Goal: Transaction & Acquisition: Book appointment/travel/reservation

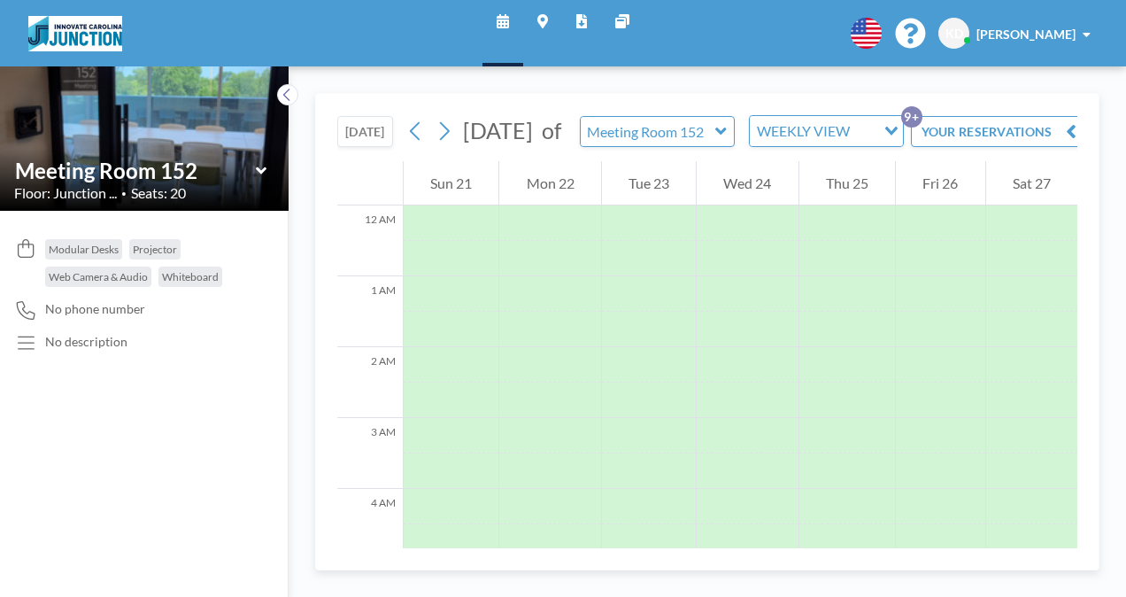
scroll to position [531, 0]
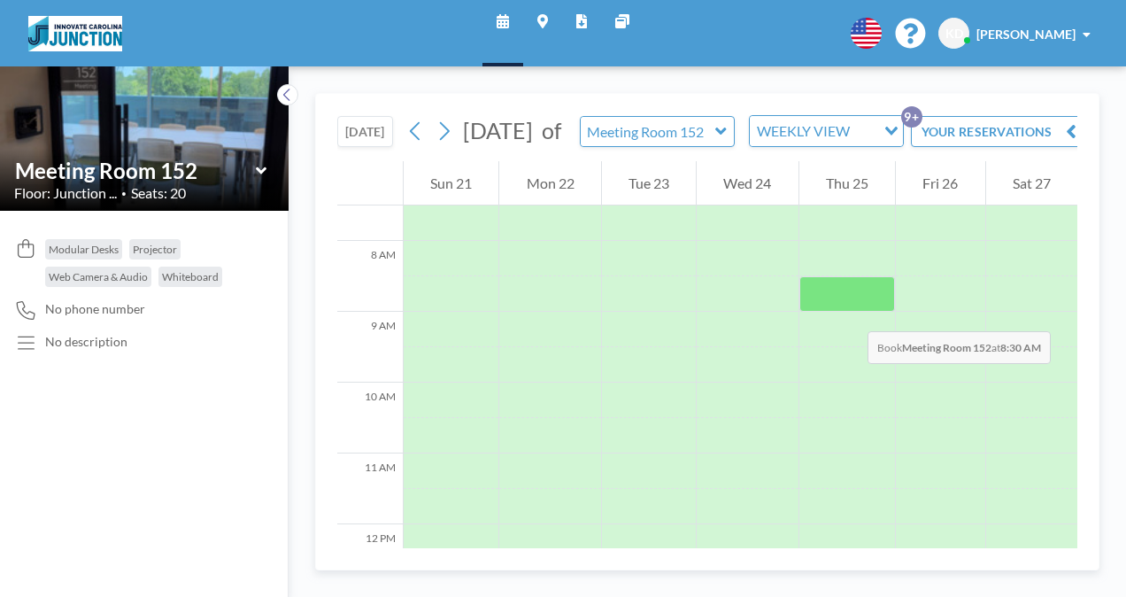
click at [850, 312] on div at bounding box center [847, 293] width 96 height 35
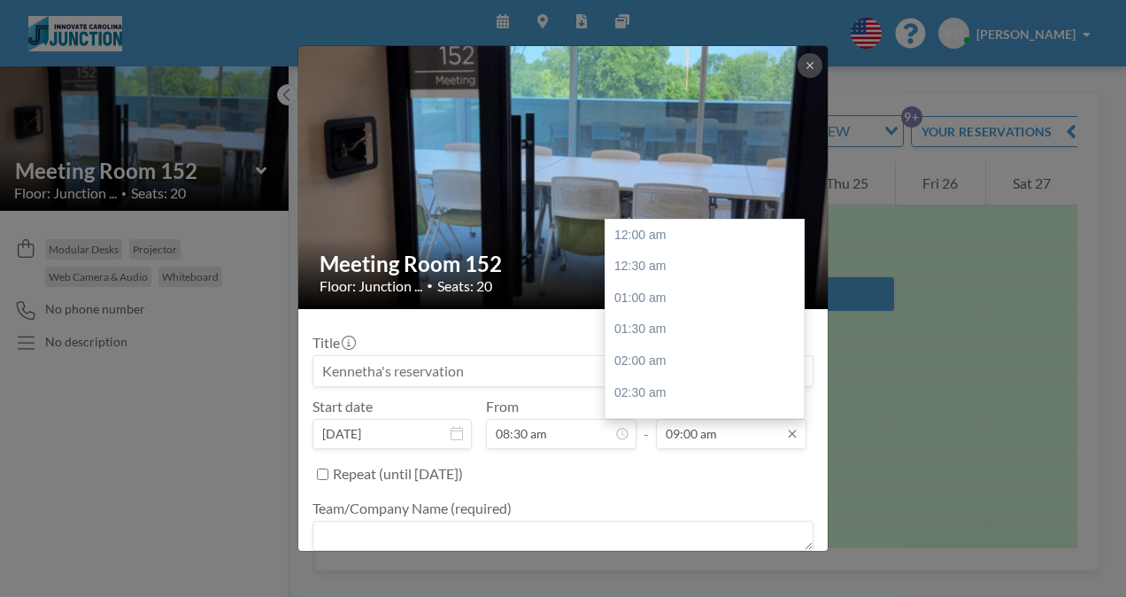
scroll to position [567, 0]
click at [761, 430] on input "09:00 am" at bounding box center [731, 434] width 150 height 30
click at [679, 350] on div "05:30 pm" at bounding box center [708, 361] width 207 height 32
type input "05:30 pm"
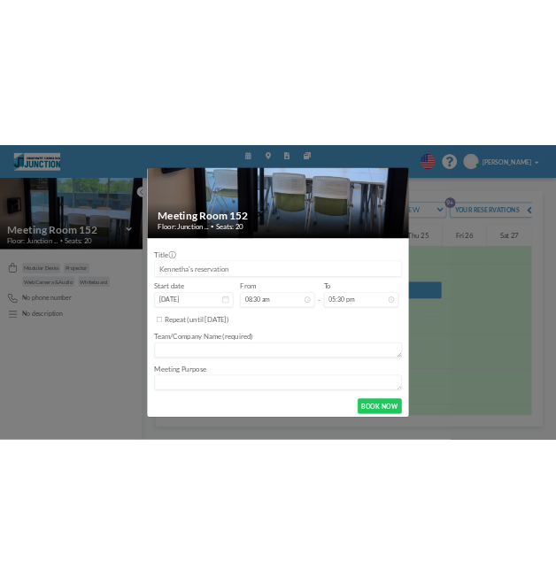
scroll to position [536, 0]
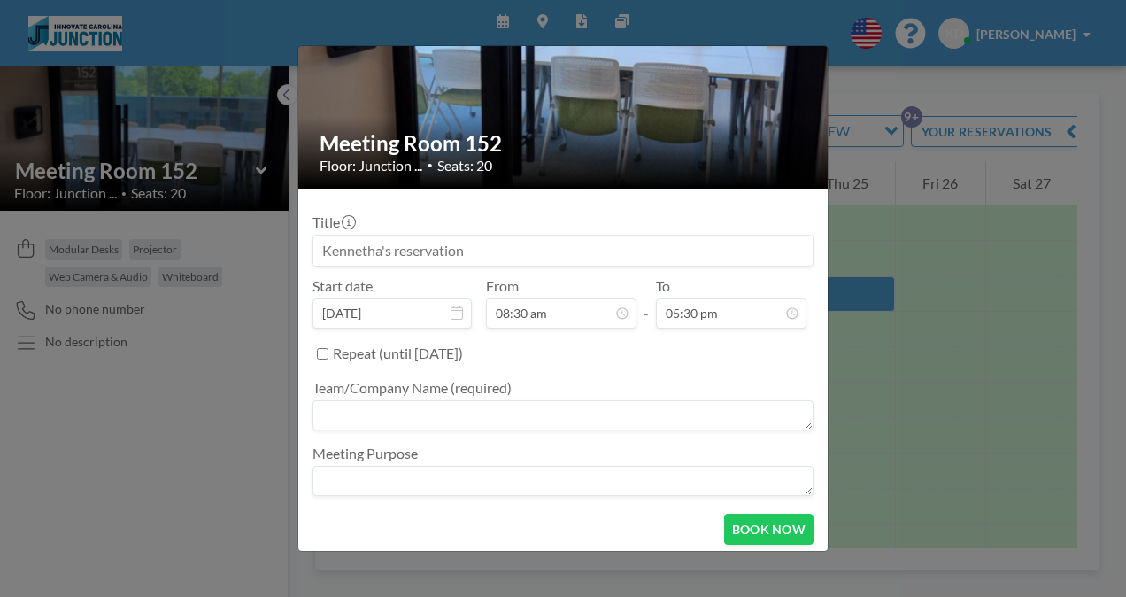
drag, startPoint x: 478, startPoint y: 250, endPoint x: 257, endPoint y: 244, distance: 221.4
click at [257, 244] on div "Meeting Room 152 Floor: Junction ... • Seats: 20 Title Start date [DATE] From 0…" at bounding box center [563, 298] width 1126 height 597
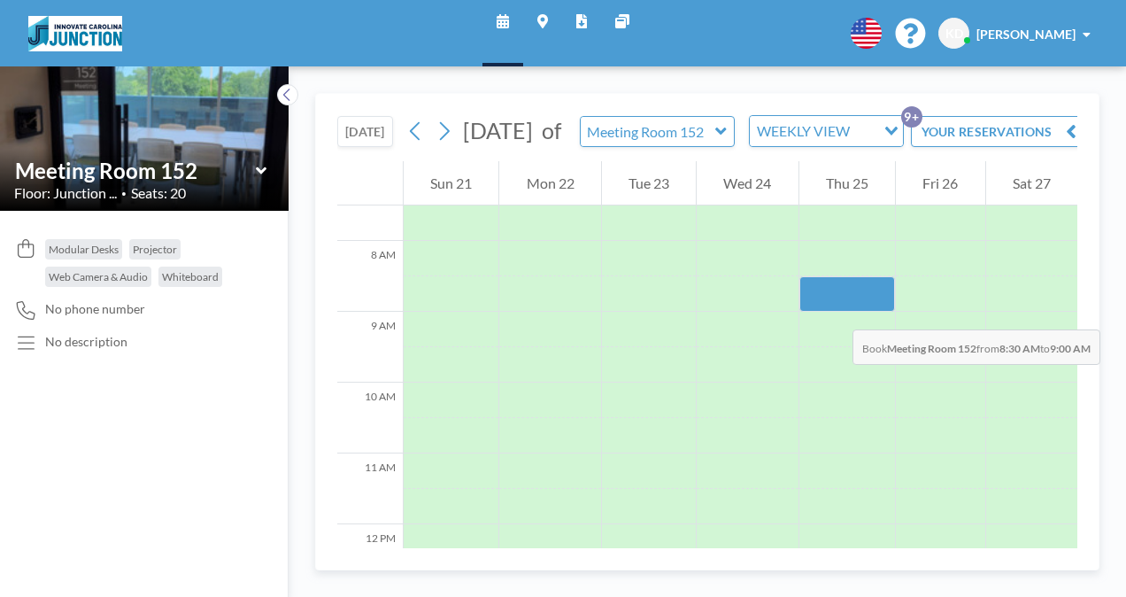
click at [835, 312] on div at bounding box center [847, 293] width 96 height 35
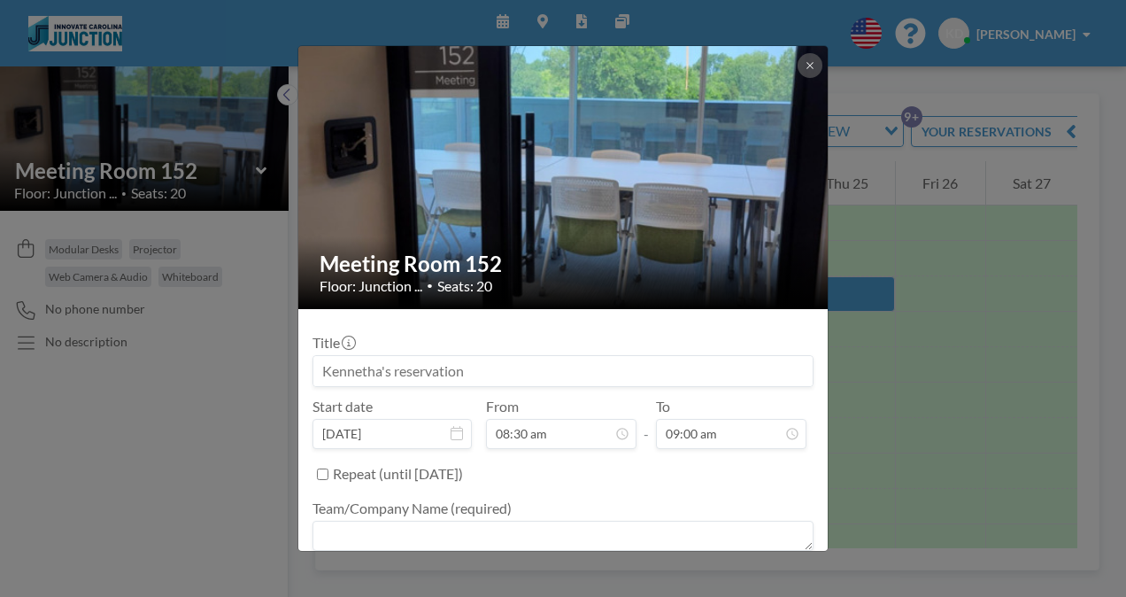
click at [520, 367] on input at bounding box center [562, 371] width 499 height 30
type input "f"
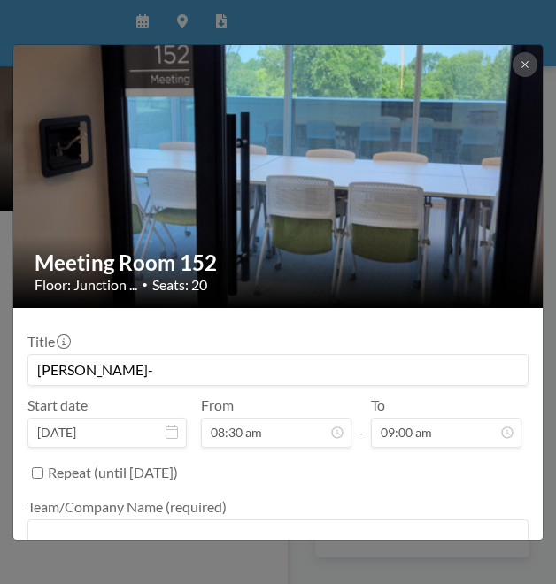
click at [212, 365] on input "[PERSON_NAME]-" at bounding box center [277, 370] width 499 height 30
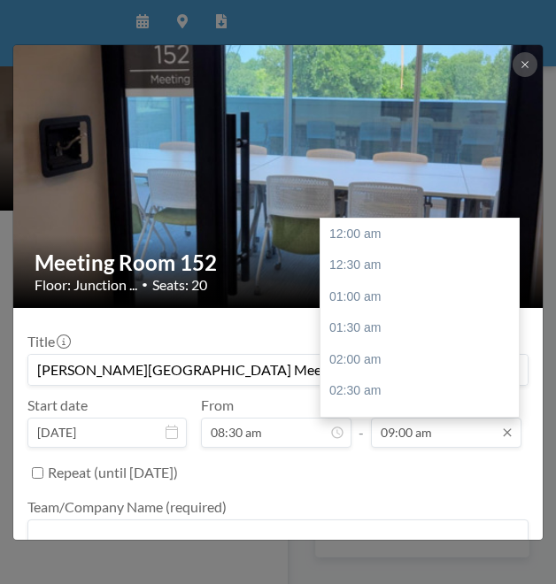
scroll to position [567, 0]
type input "[PERSON_NAME][GEOGRAPHIC_DATA] Meeting"
click at [451, 435] on input "09:00 am" at bounding box center [446, 433] width 150 height 30
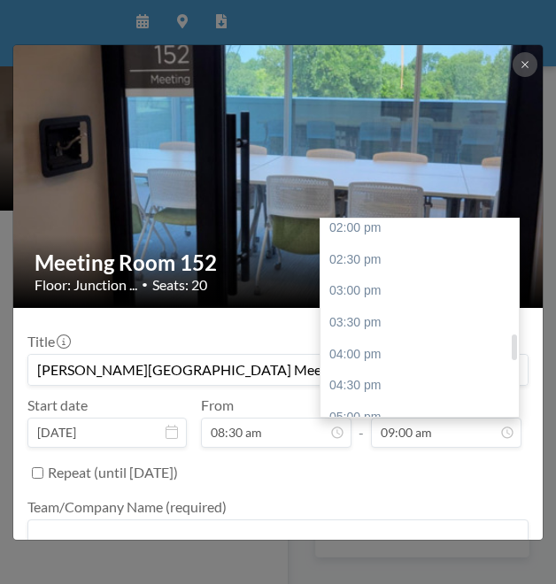
scroll to position [890, 0]
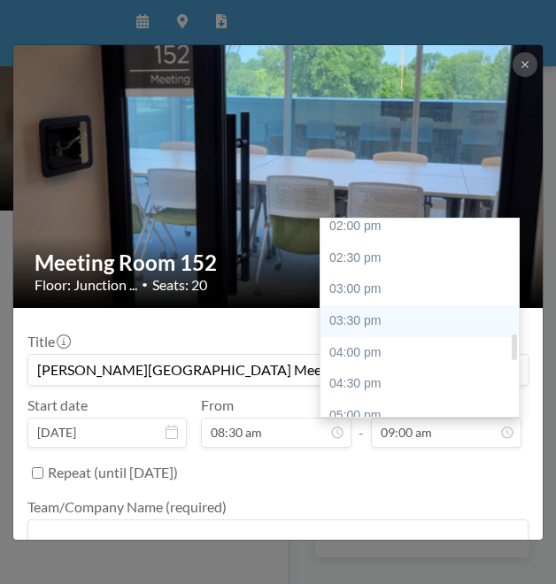
click at [391, 328] on div "03:30 pm" at bounding box center [423, 321] width 207 height 32
type input "03:30 pm"
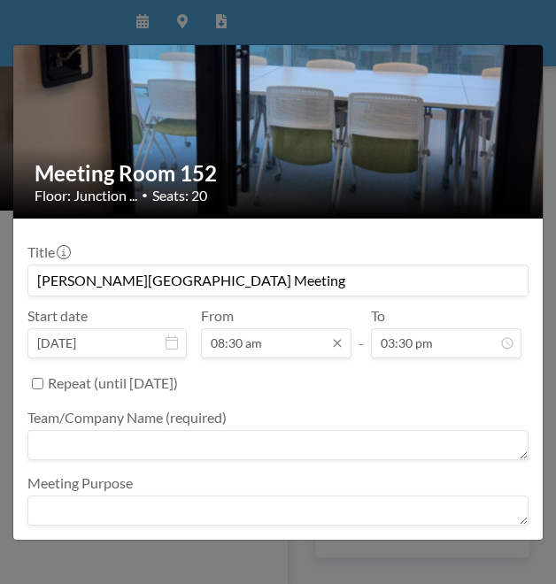
scroll to position [135, 0]
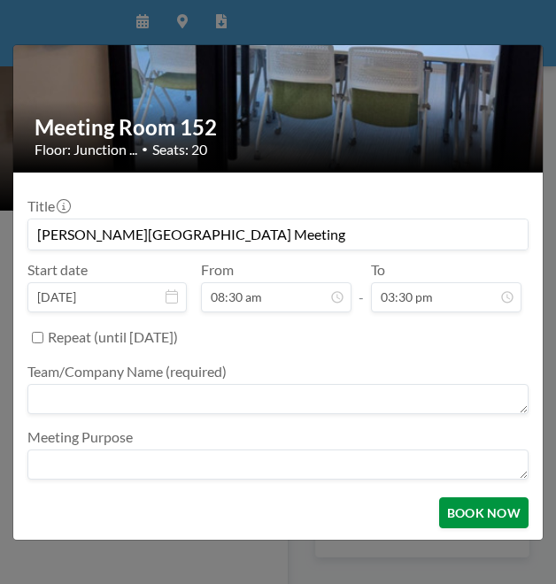
click at [459, 515] on button "BOOK NOW" at bounding box center [483, 512] width 89 height 31
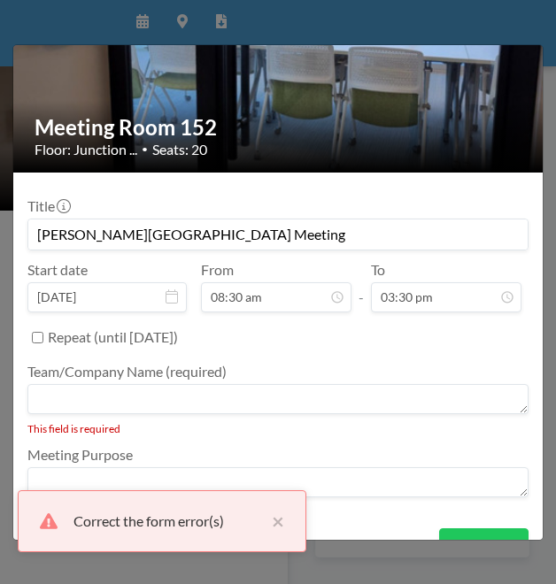
click at [96, 475] on textarea at bounding box center [277, 482] width 501 height 30
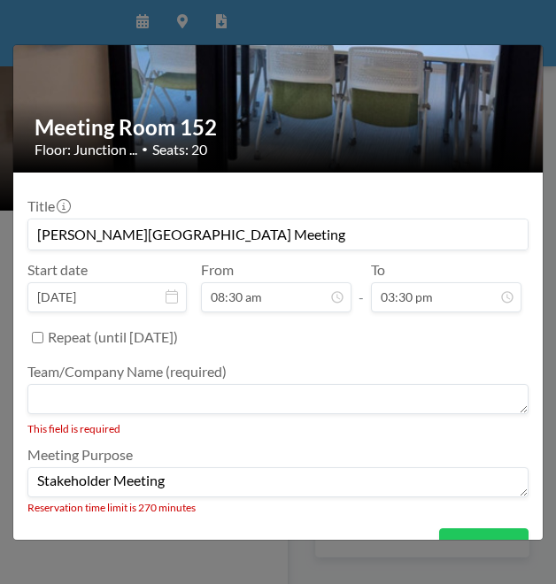
type textarea "Stakeholder Meeting"
click at [198, 393] on textarea at bounding box center [277, 399] width 501 height 30
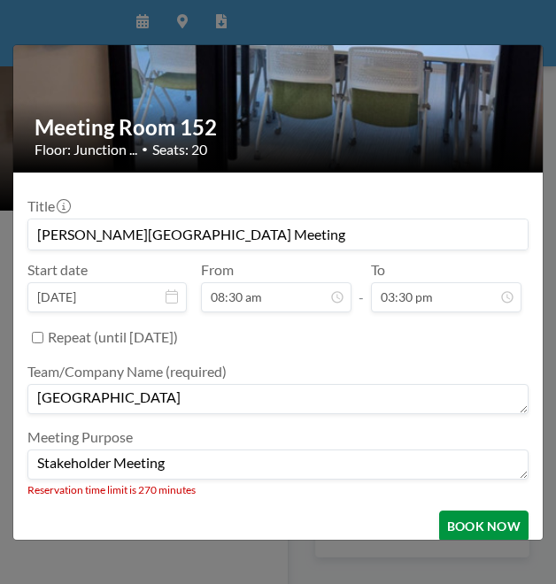
type textarea "[GEOGRAPHIC_DATA]"
click at [462, 520] on button "BOOK NOW" at bounding box center [483, 526] width 89 height 31
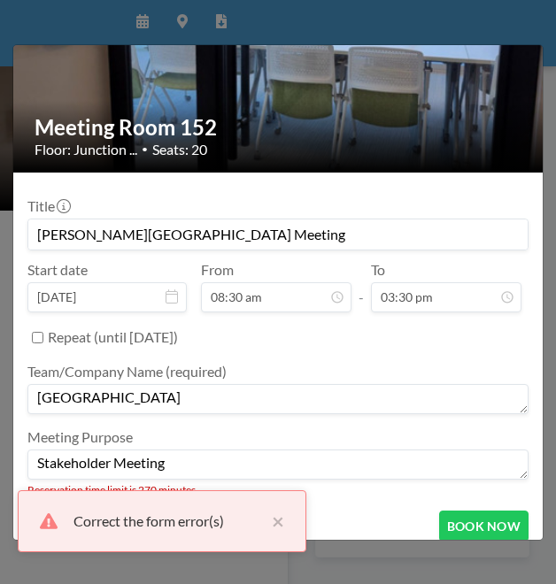
scroll to position [149, 0]
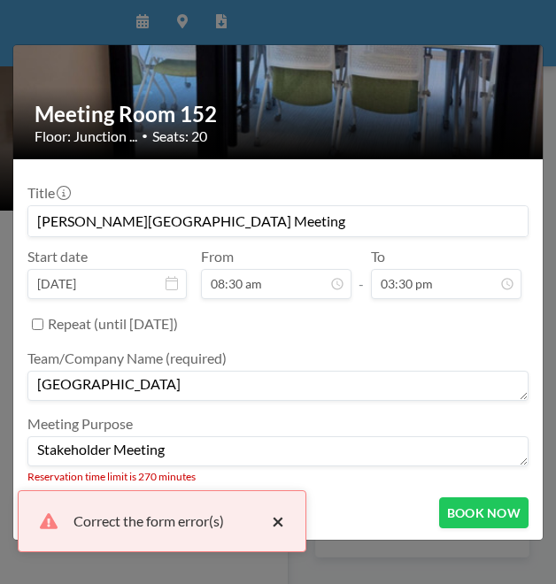
click at [274, 518] on button "×" at bounding box center [273, 521] width 21 height 21
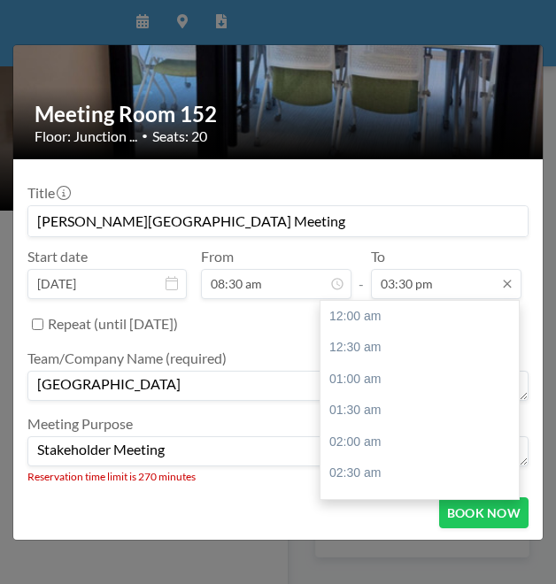
scroll to position [976, 0]
click at [484, 281] on input "03:30 pm" at bounding box center [446, 284] width 150 height 30
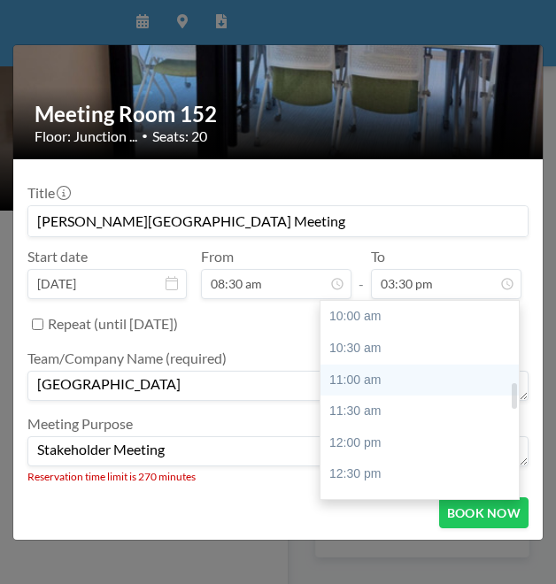
click at [389, 374] on div "11:00 am" at bounding box center [423, 381] width 207 height 32
type input "11:00 am"
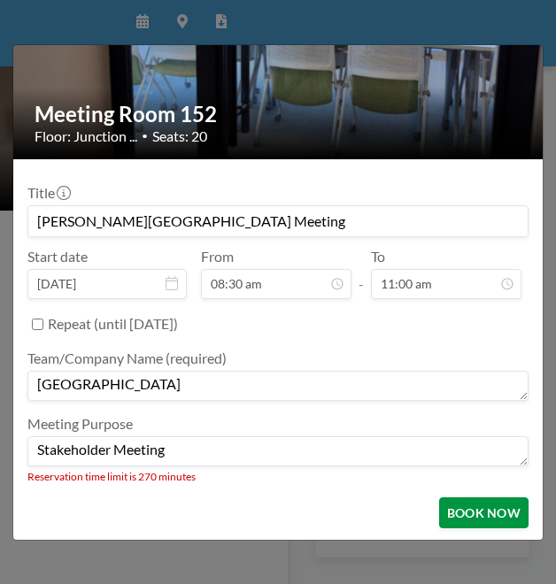
click at [477, 512] on button "BOOK NOW" at bounding box center [483, 512] width 89 height 31
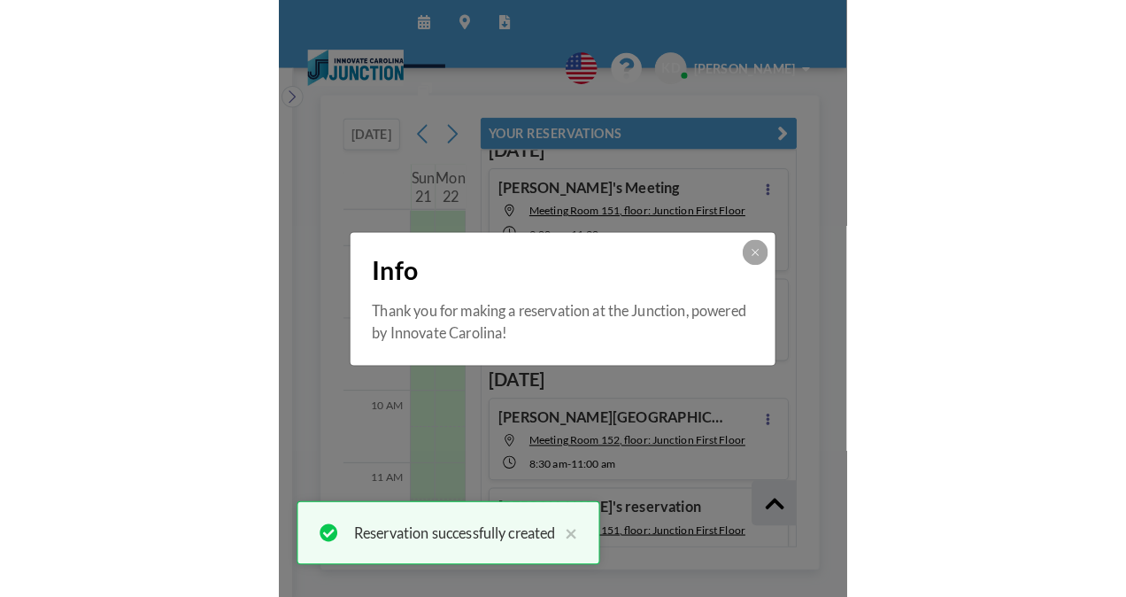
scroll to position [503, 0]
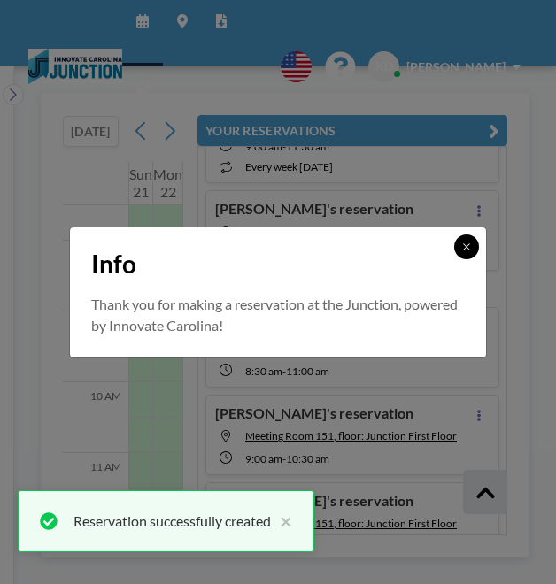
click at [469, 244] on icon at bounding box center [466, 247] width 11 height 11
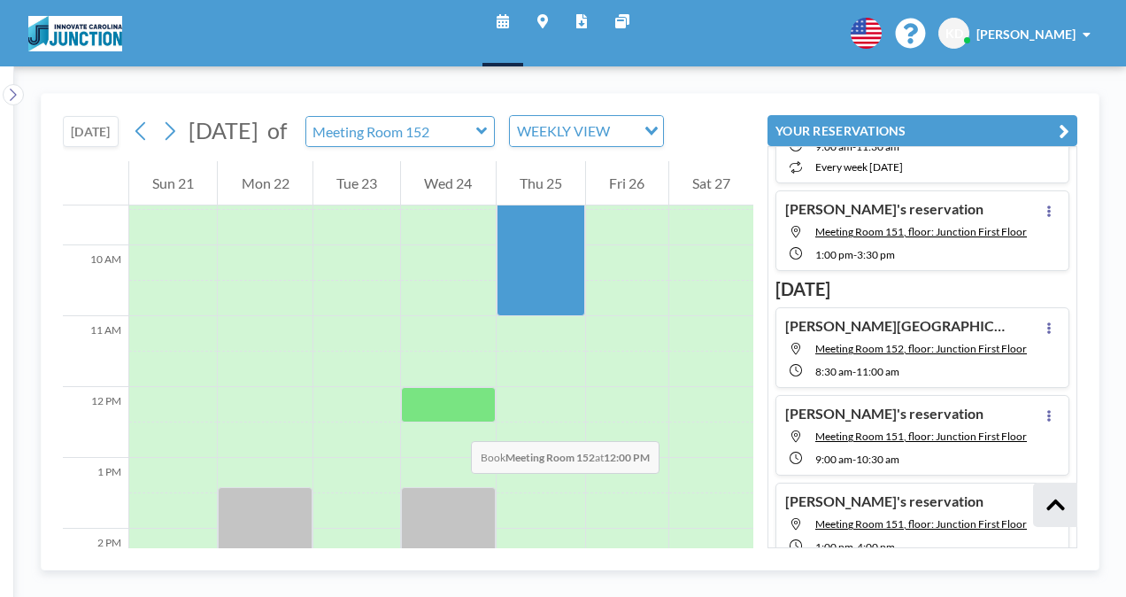
scroll to position [673, 0]
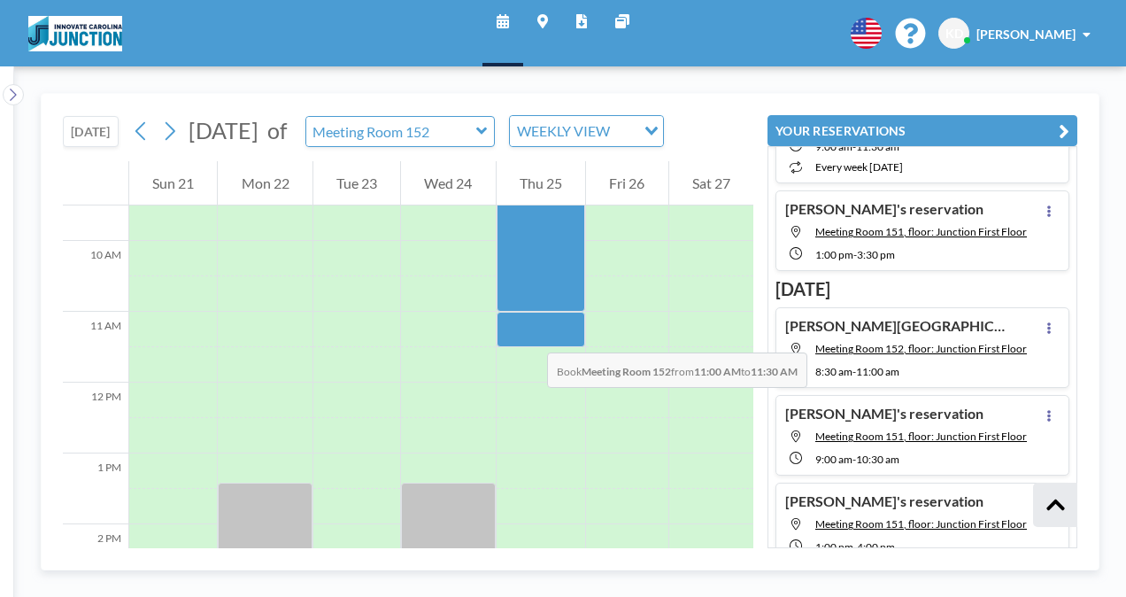
click at [529, 335] on div at bounding box center [541, 329] width 89 height 35
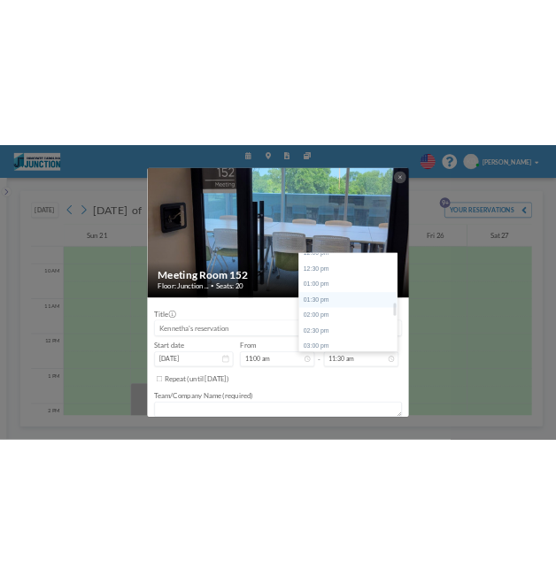
scroll to position [773, 0]
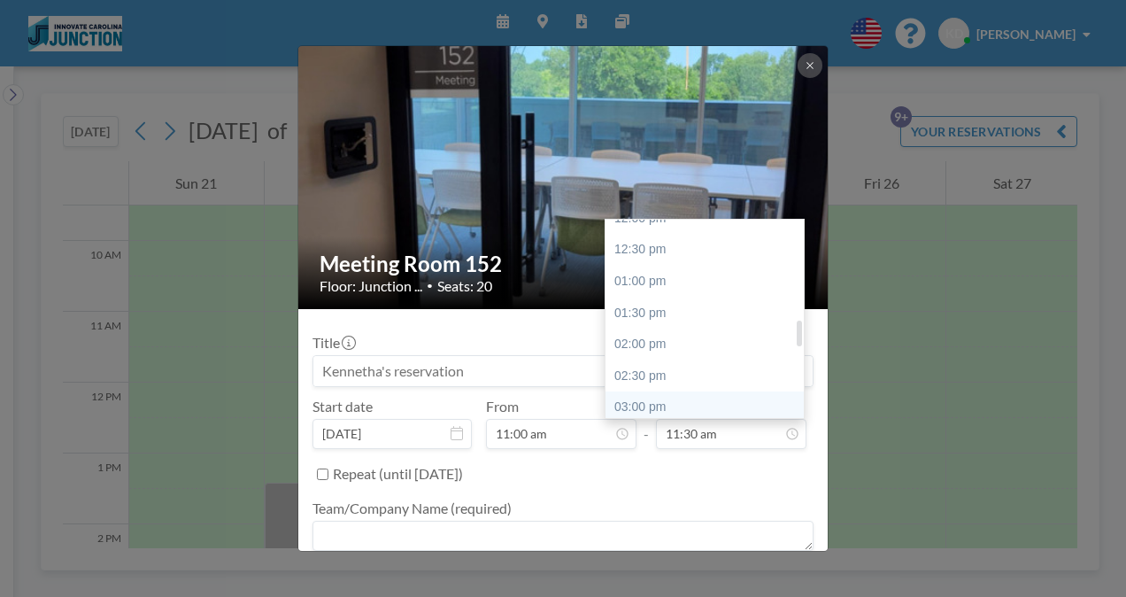
click at [669, 397] on div "03:00 pm" at bounding box center [708, 407] width 207 height 32
type input "03:00 pm"
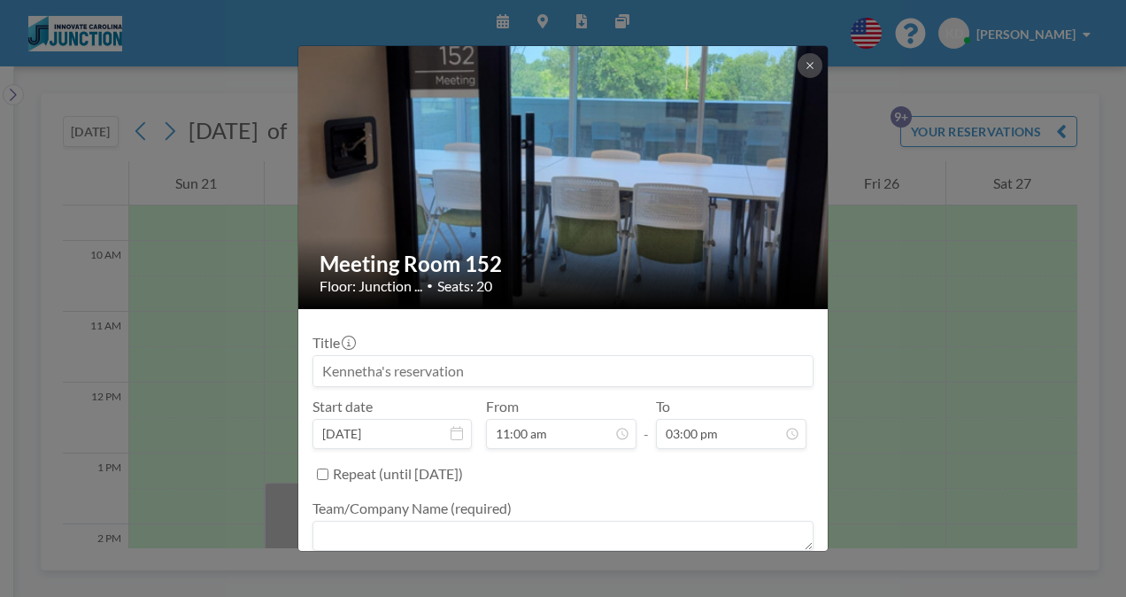
click at [579, 370] on input at bounding box center [562, 371] width 499 height 30
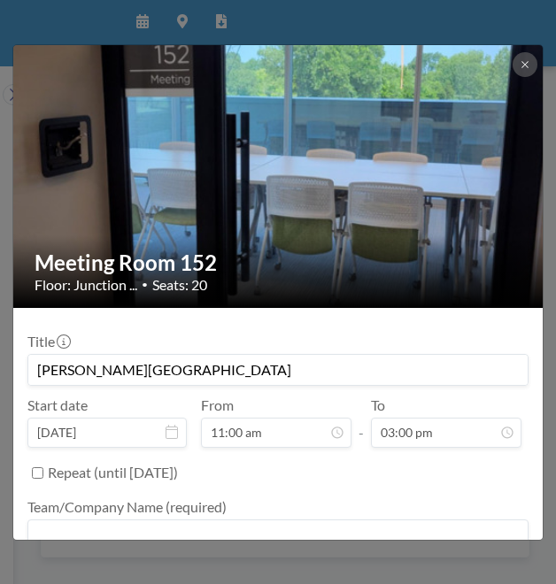
scroll to position [135, 0]
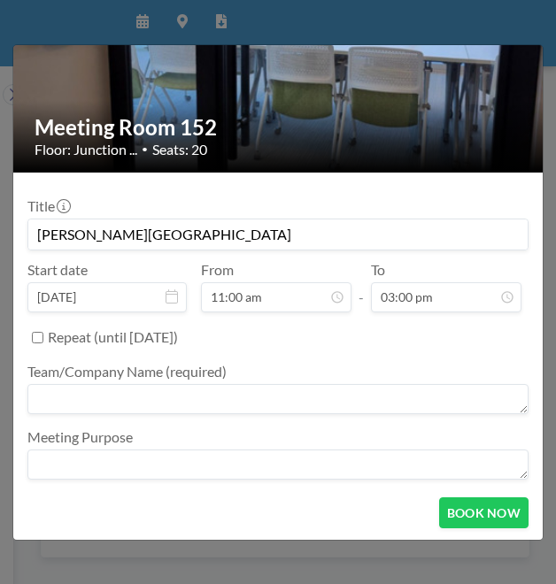
type input "[PERSON_NAME][GEOGRAPHIC_DATA]"
click at [183, 396] on textarea at bounding box center [277, 399] width 501 height 30
type textarea "[GEOGRAPHIC_DATA]"
click at [165, 459] on textarea at bounding box center [277, 465] width 501 height 30
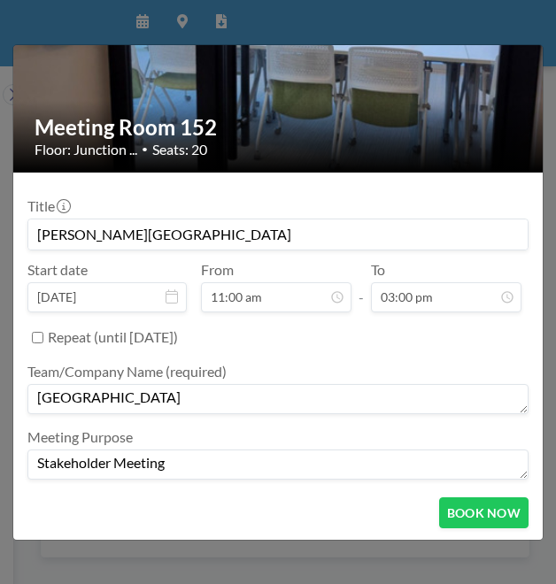
type textarea "Stakeholder Meeting"
click at [464, 501] on button "BOOK NOW" at bounding box center [483, 512] width 89 height 31
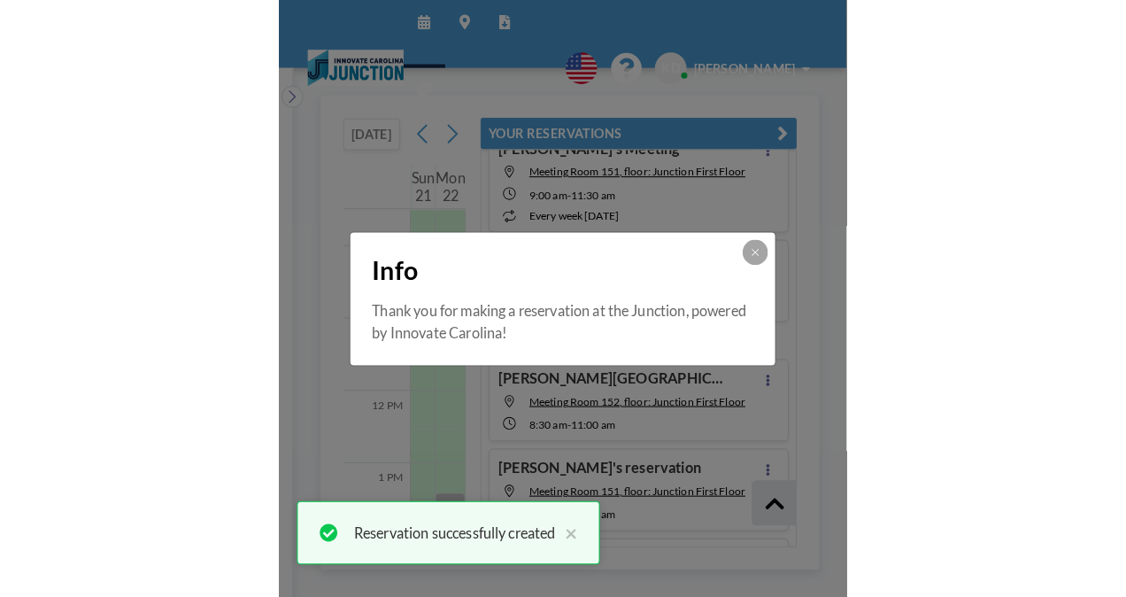
scroll to position [614, 0]
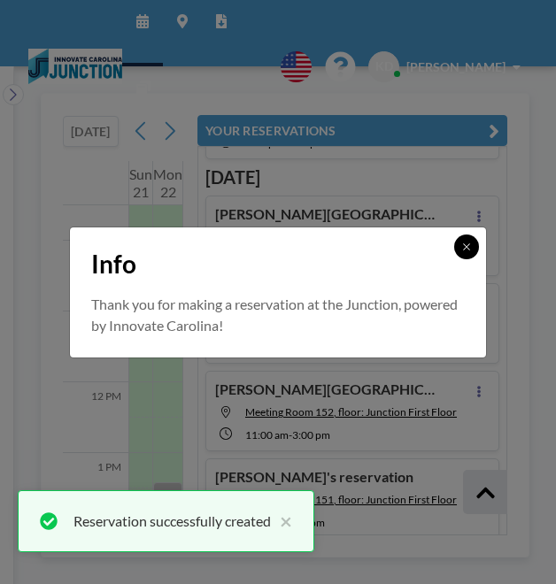
click at [466, 242] on icon at bounding box center [466, 247] width 11 height 11
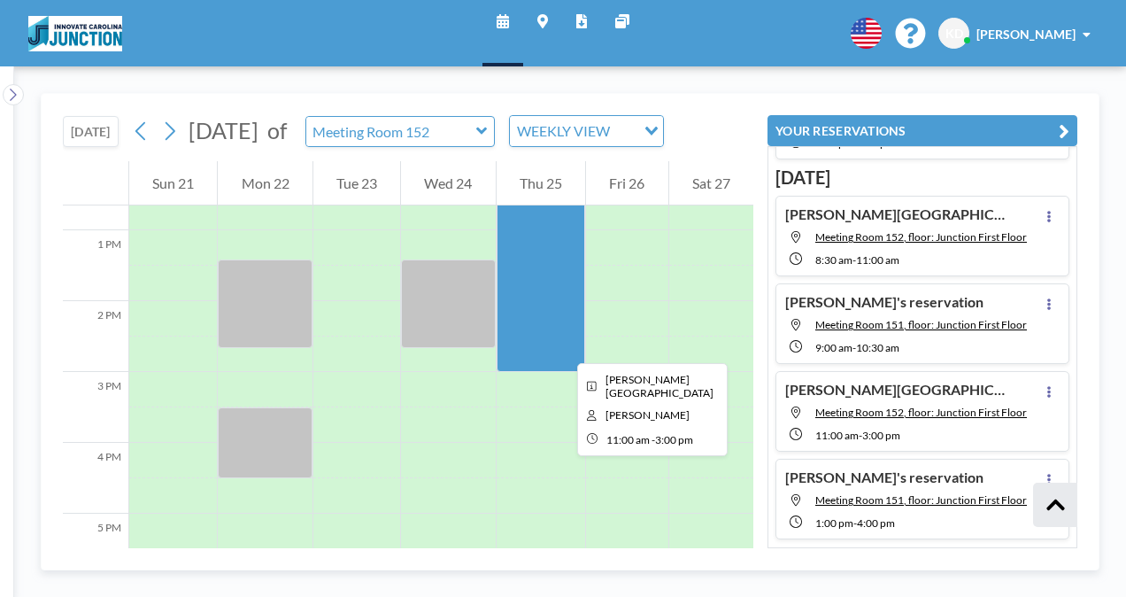
scroll to position [898, 0]
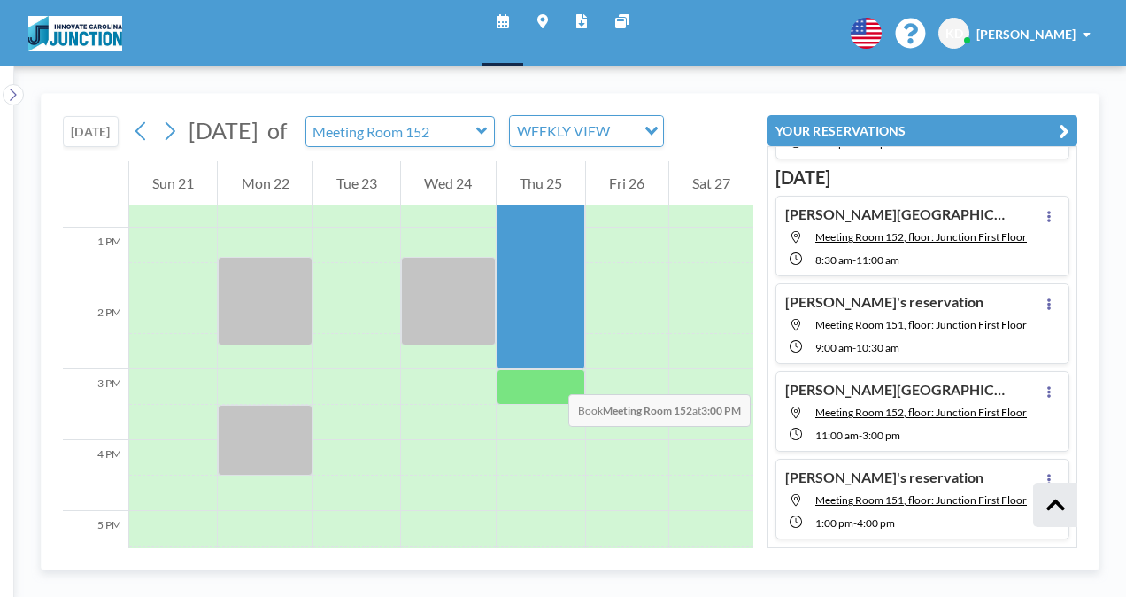
click at [551, 376] on div at bounding box center [541, 386] width 89 height 35
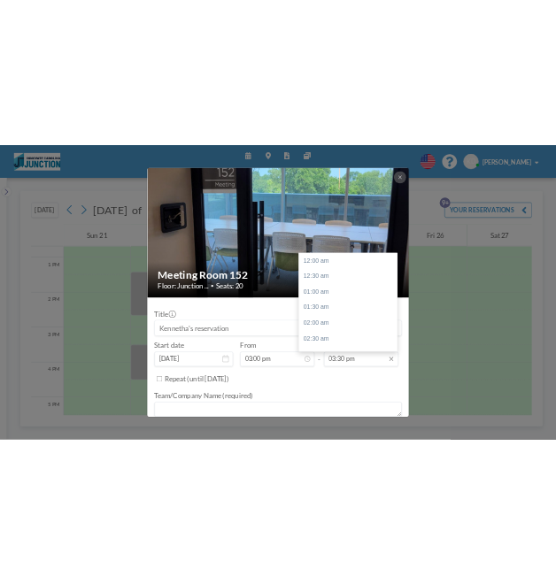
scroll to position [976, 0]
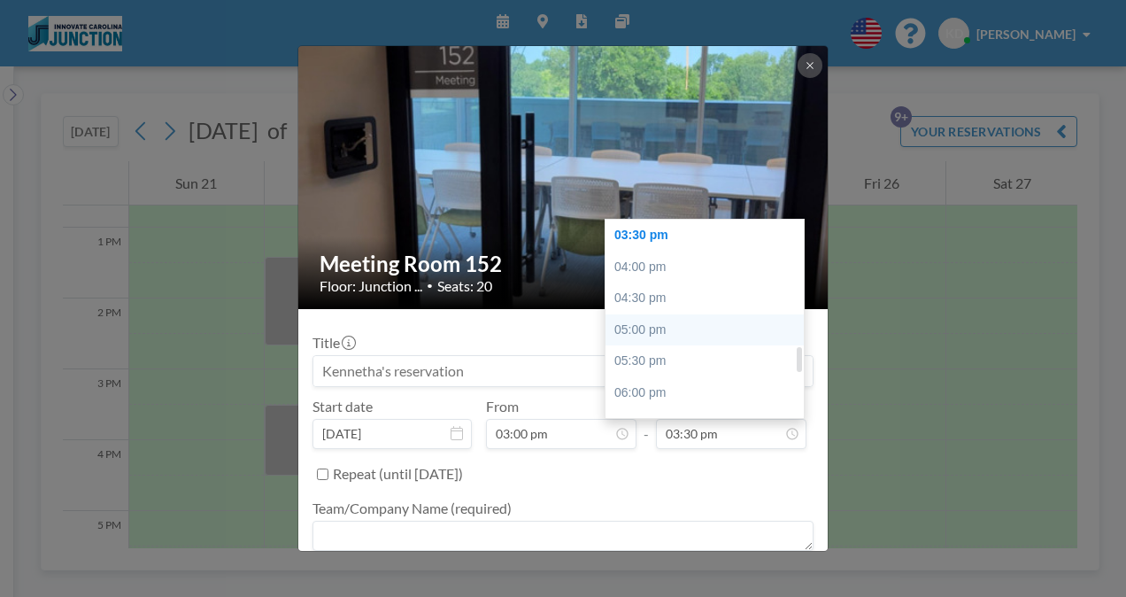
click at [680, 334] on div "05:00 pm" at bounding box center [708, 330] width 207 height 32
type input "05:00 pm"
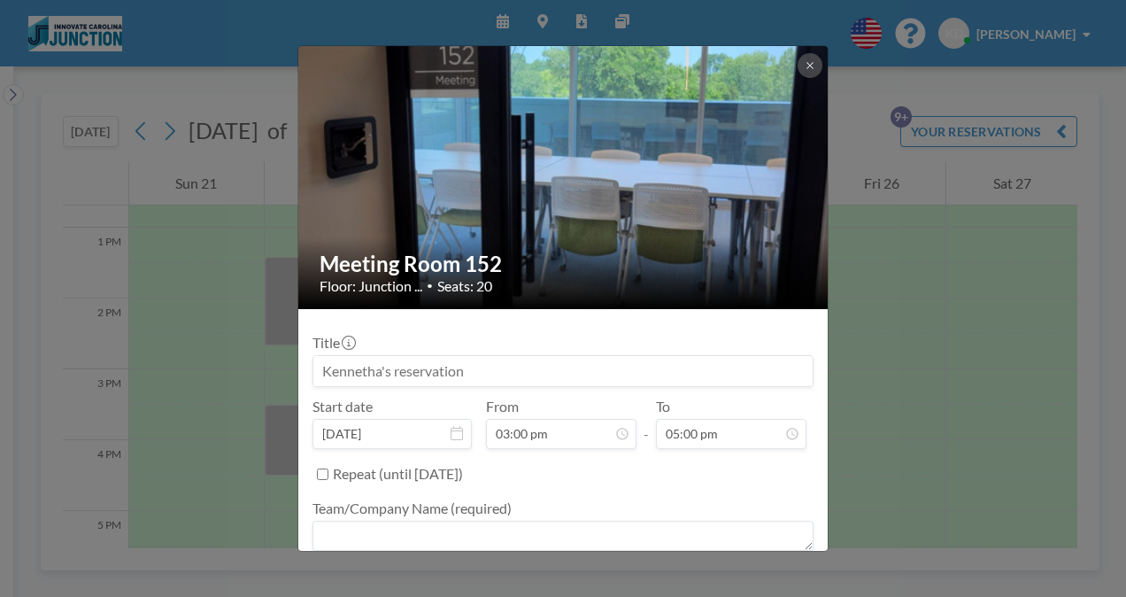
click at [485, 367] on input at bounding box center [562, 371] width 499 height 30
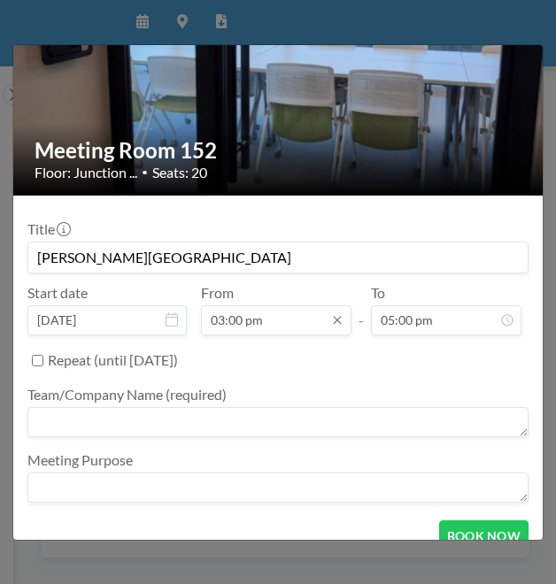
scroll to position [113, 0]
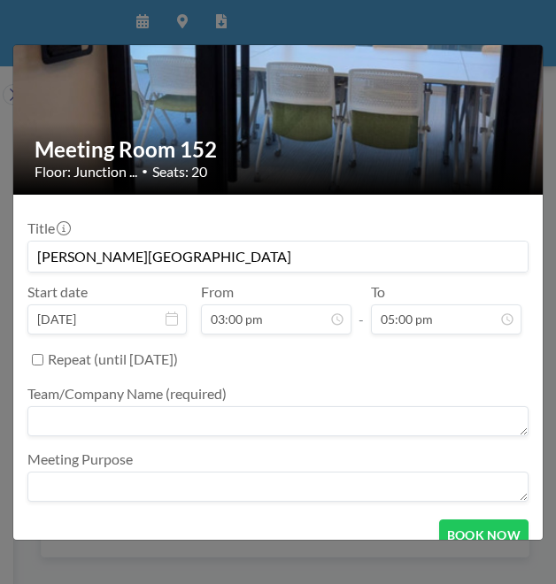
type input "[PERSON_NAME][GEOGRAPHIC_DATA]"
click at [166, 417] on textarea at bounding box center [277, 421] width 501 height 30
type textarea "[GEOGRAPHIC_DATA]"
click at [155, 476] on textarea at bounding box center [277, 487] width 501 height 30
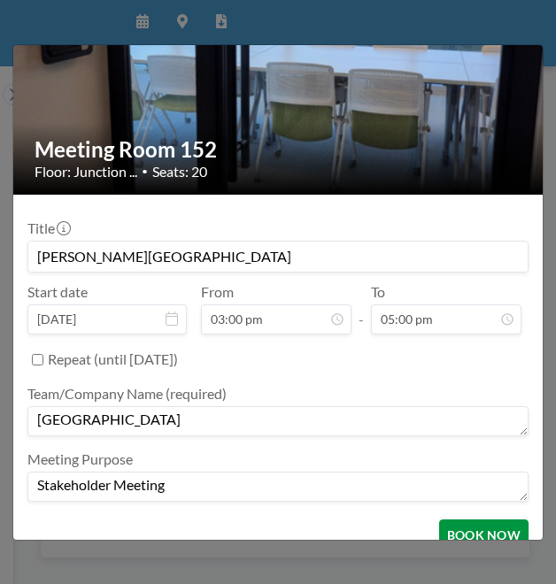
type textarea "Stakeholder Meeting"
click at [472, 538] on button "BOOK NOW" at bounding box center [483, 535] width 89 height 31
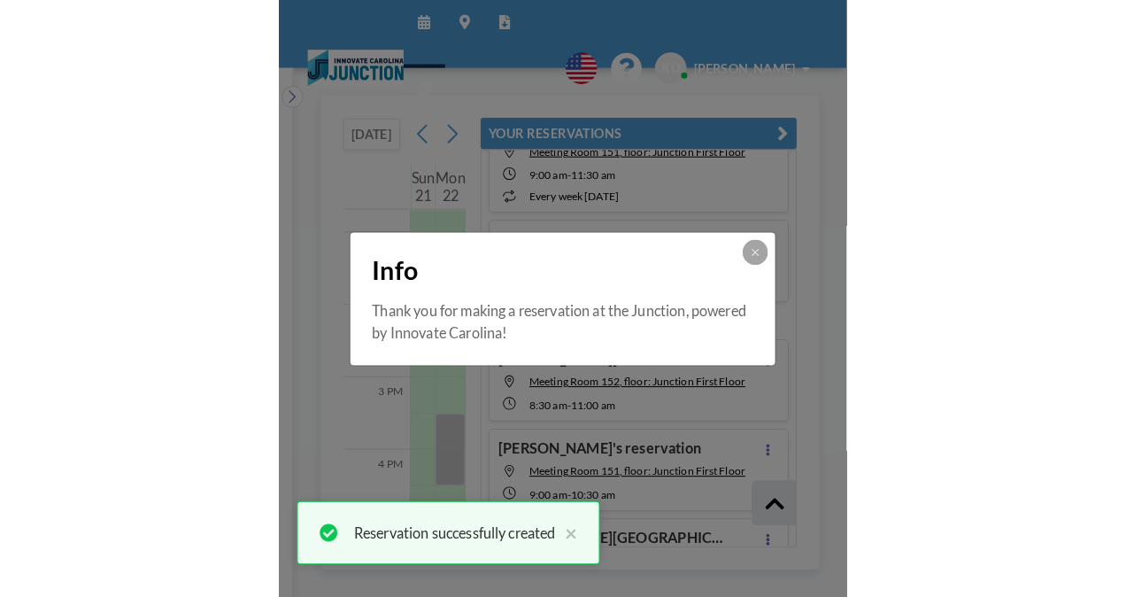
scroll to position [701, 0]
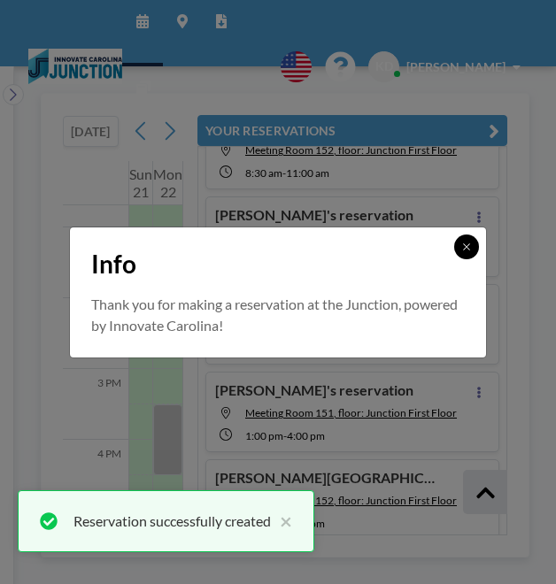
click at [466, 251] on icon at bounding box center [466, 247] width 11 height 11
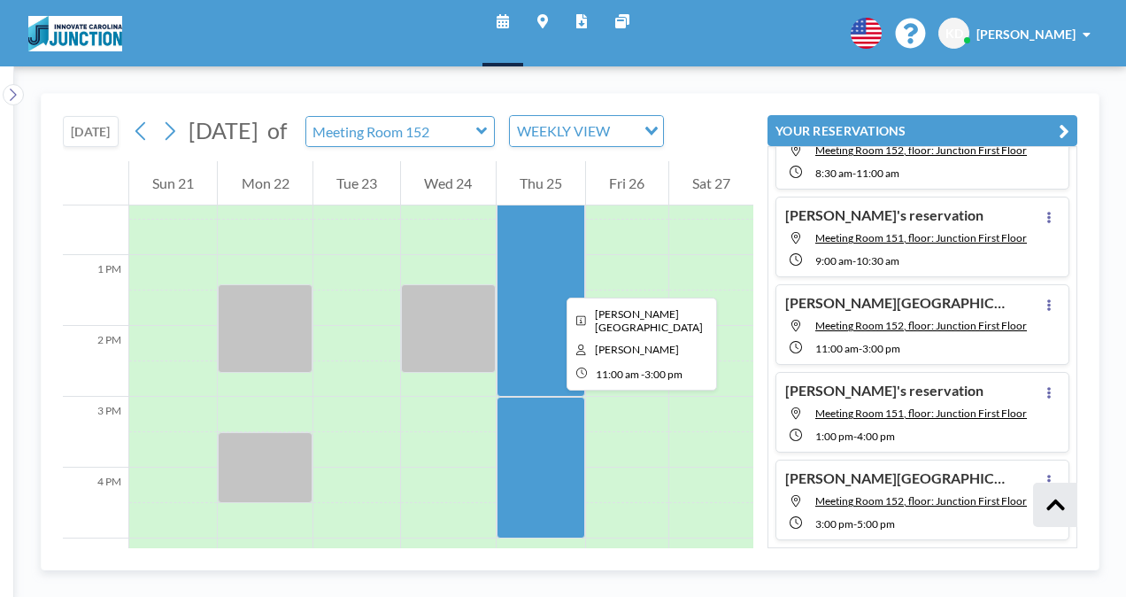
scroll to position [1008, 0]
